Goal: Task Accomplishment & Management: Complete application form

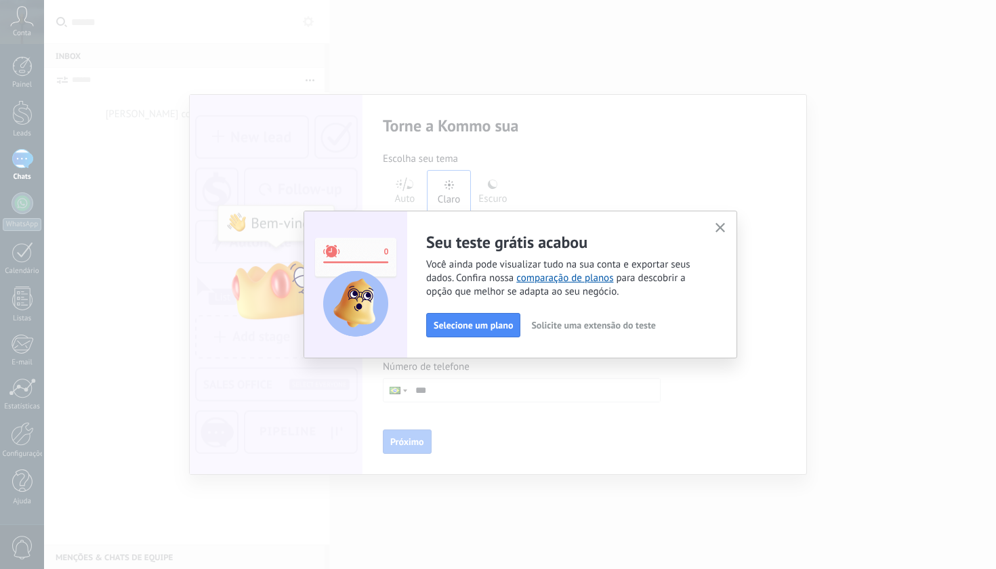
click at [721, 226] on icon "button" at bounding box center [721, 228] width 10 height 10
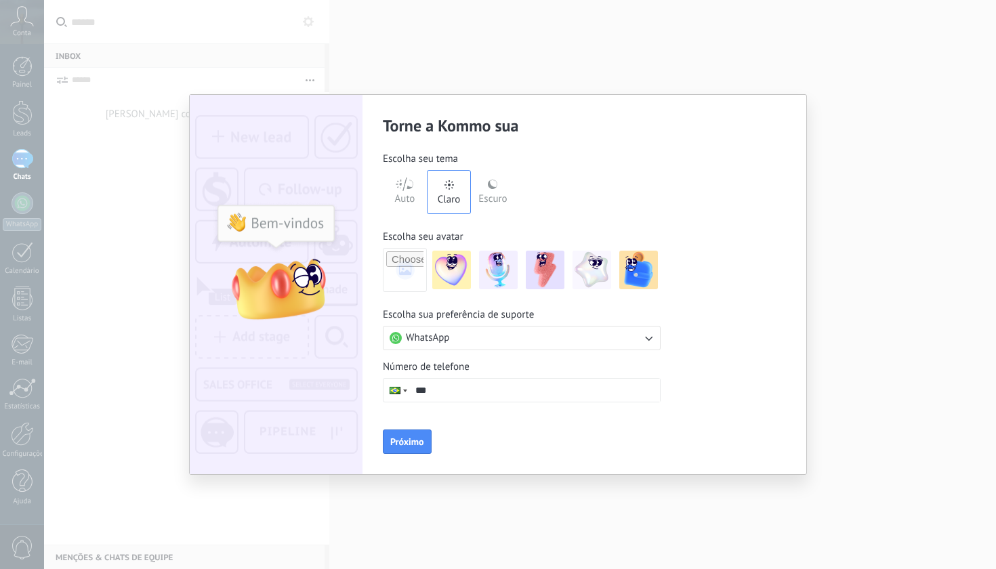
click at [155, 47] on div "Torne a Kommo sua Escolha seu tema Auto Claro Escuro Escolha seu avatar [PERSON…" at bounding box center [498, 284] width 996 height 569
click at [558, 342] on button "WhatsApp" at bounding box center [522, 338] width 278 height 24
click at [541, 338] on li "WhatsApp" at bounding box center [517, 338] width 285 height 23
click at [525, 392] on input "***" at bounding box center [534, 390] width 251 height 23
type input "**********"
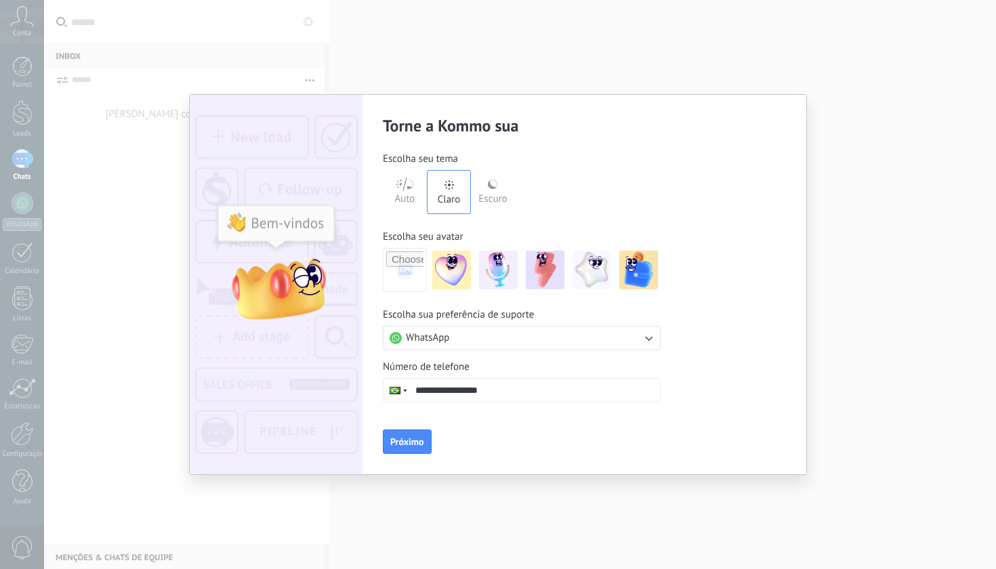
click at [404, 275] on input "file" at bounding box center [404, 269] width 37 height 37
click at [285, 287] on img at bounding box center [276, 285] width 173 height 380
click at [601, 273] on img at bounding box center [592, 270] width 39 height 39
click at [421, 440] on span "Próximo" at bounding box center [407, 441] width 34 height 9
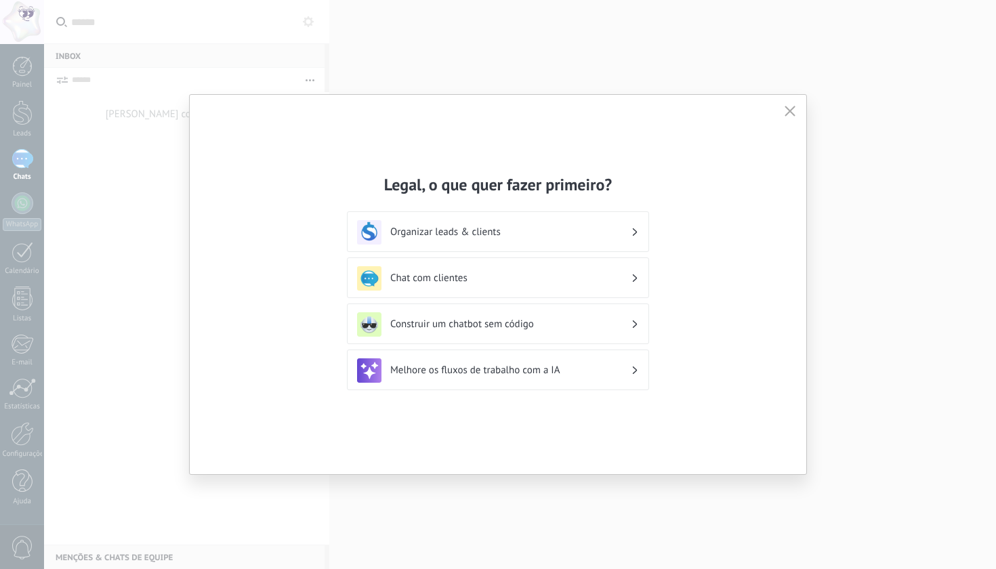
click at [790, 108] on icon "button" at bounding box center [790, 111] width 11 height 11
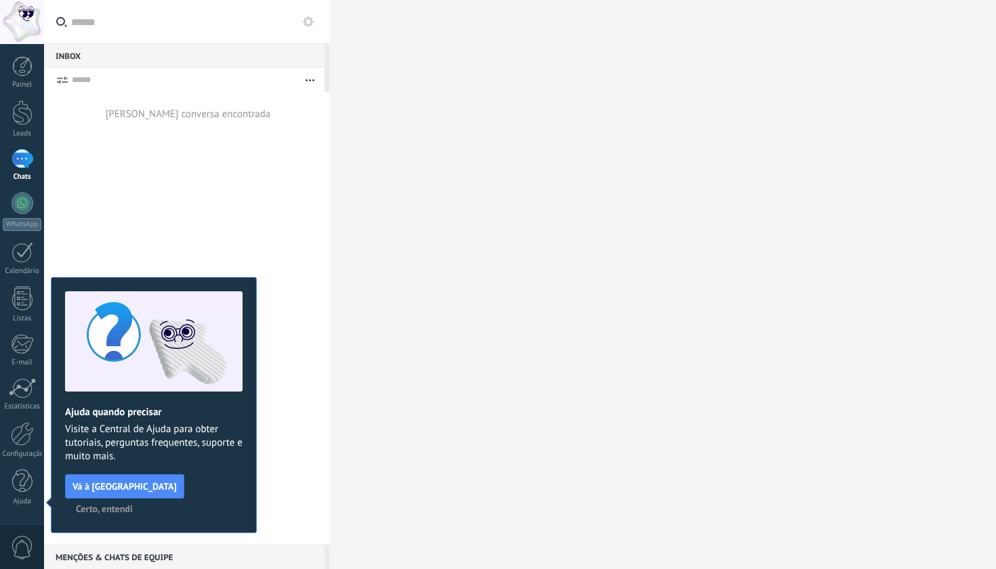
click at [139, 499] on button "Certo, entendi" at bounding box center [104, 509] width 69 height 20
